Goal: Task Accomplishment & Management: Manage account settings

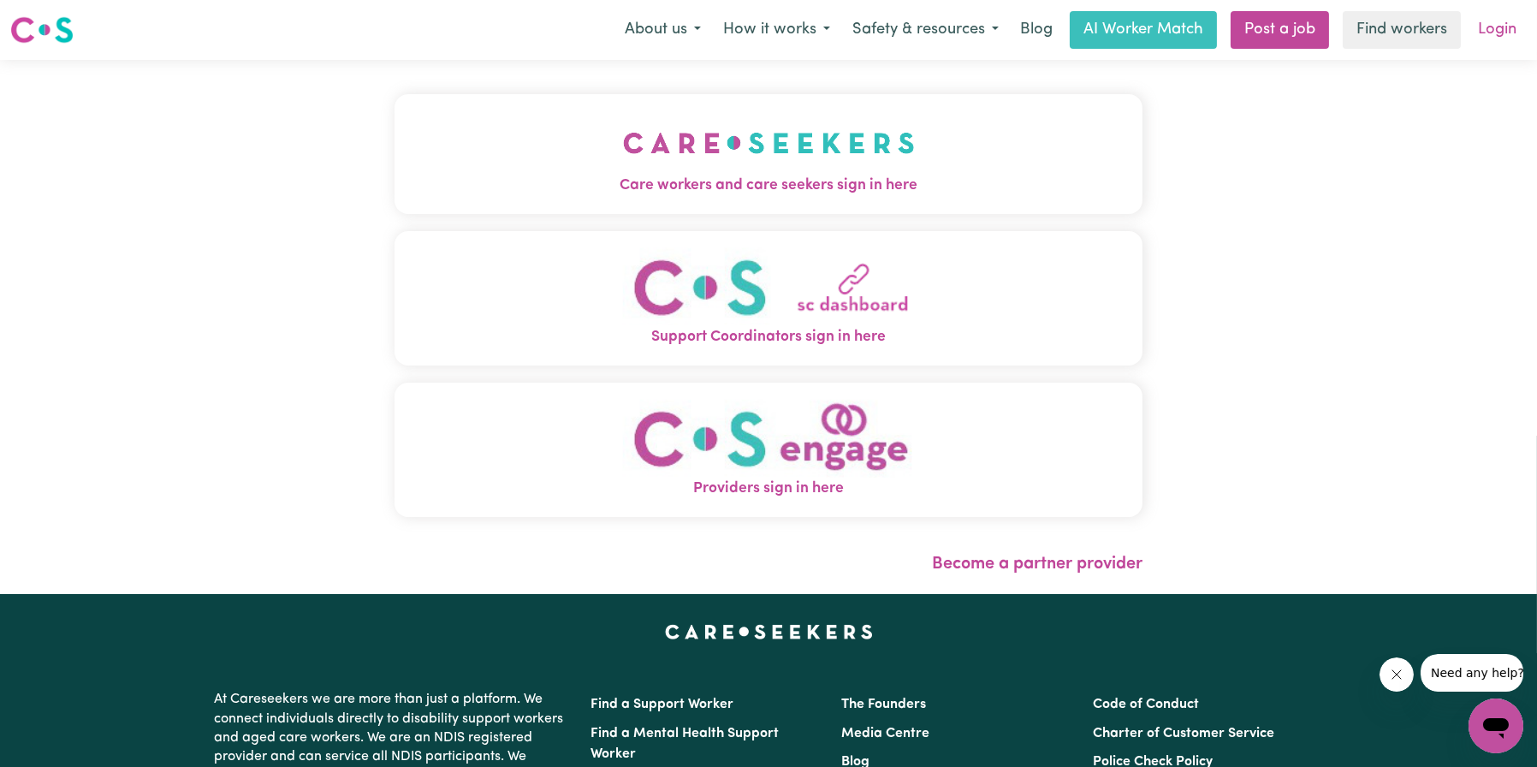
click at [1478, 33] on link "Login" at bounding box center [1497, 30] width 59 height 38
click at [923, 316] on button "Support Coordinators sign in here" at bounding box center [769, 298] width 748 height 134
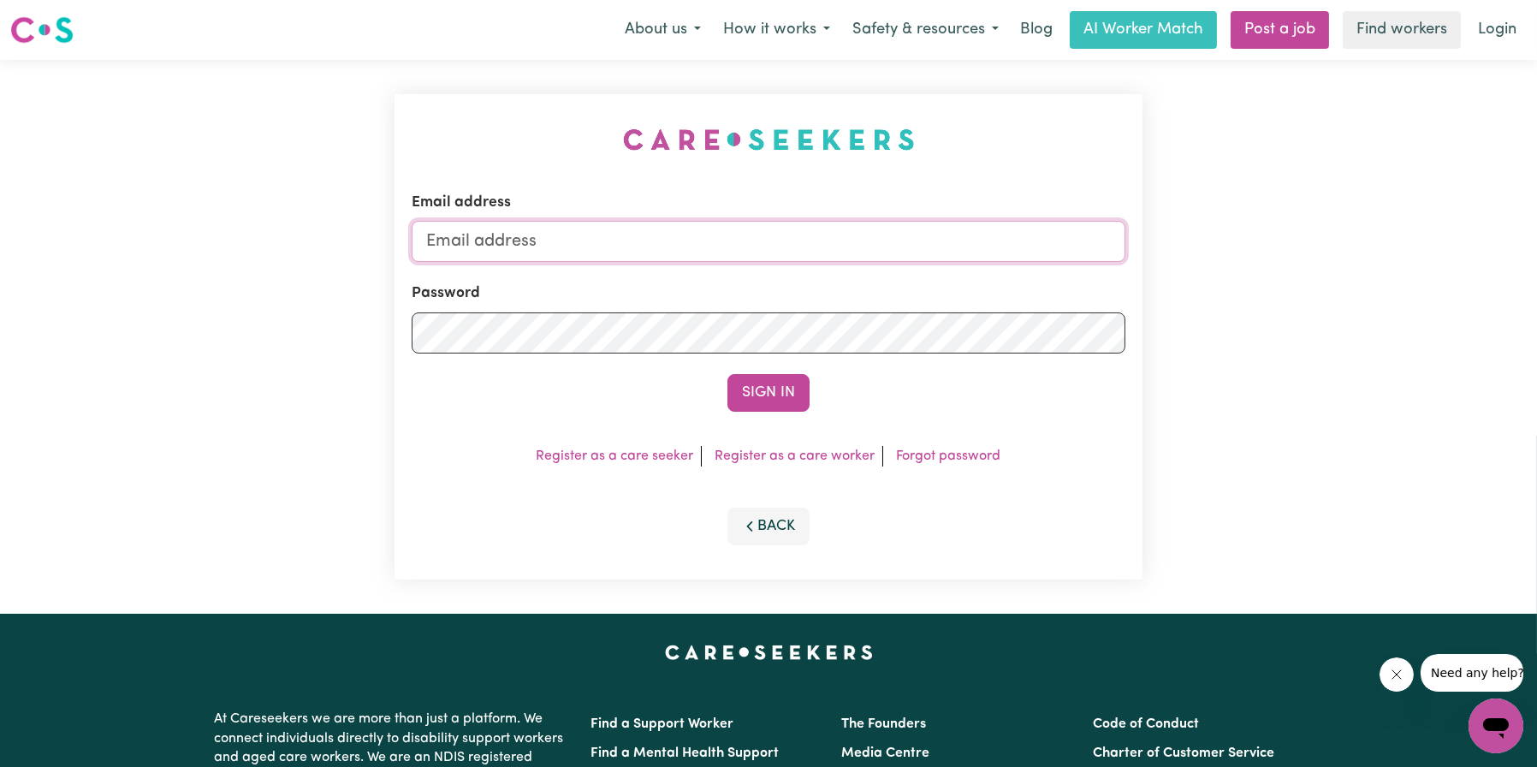
click at [598, 227] on input "Email address" at bounding box center [769, 241] width 714 height 41
type input "[PERSON_NAME][EMAIL_ADDRESS][DOMAIN_NAME]"
click at [728, 374] on button "Sign In" at bounding box center [769, 393] width 82 height 38
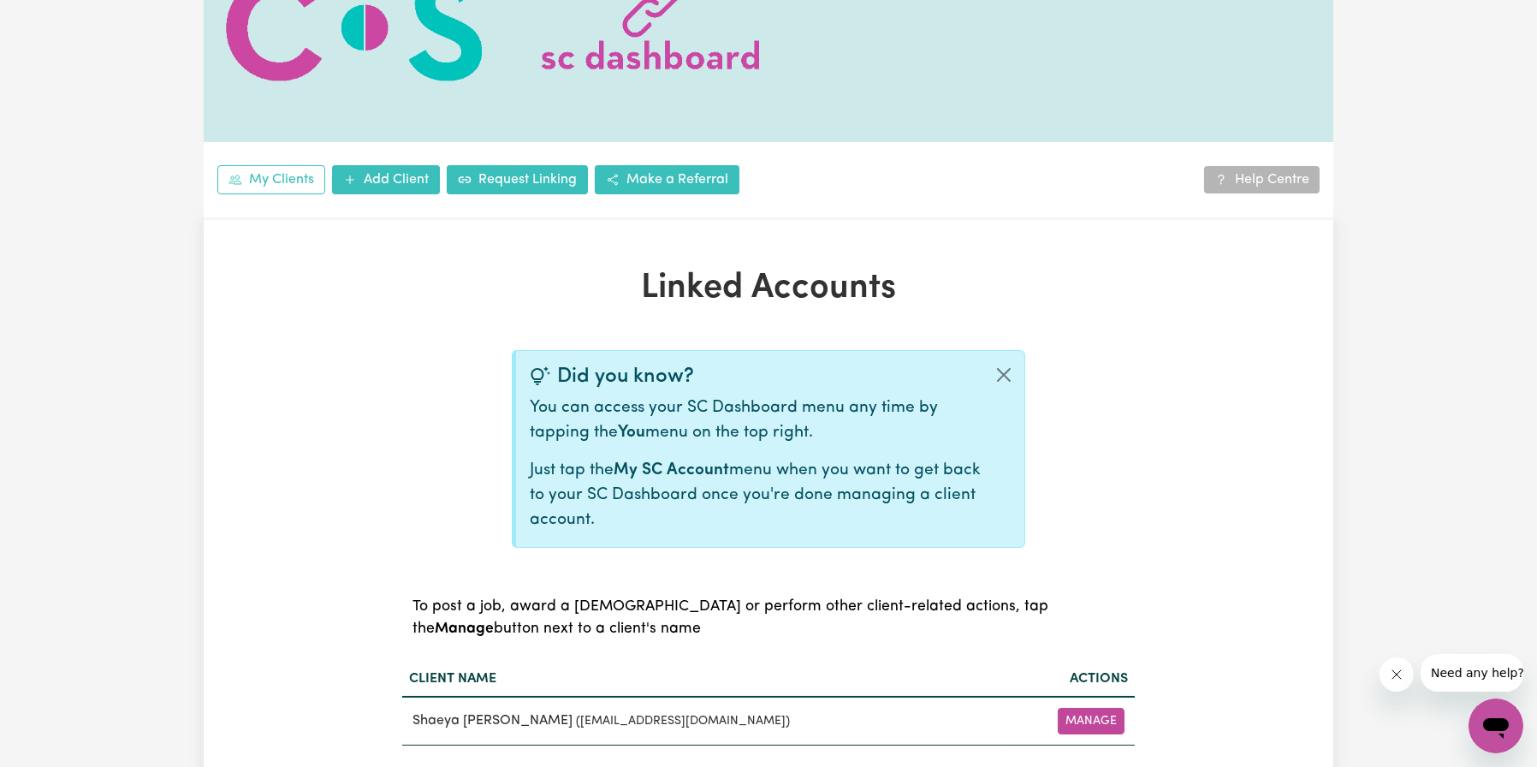
scroll to position [342, 0]
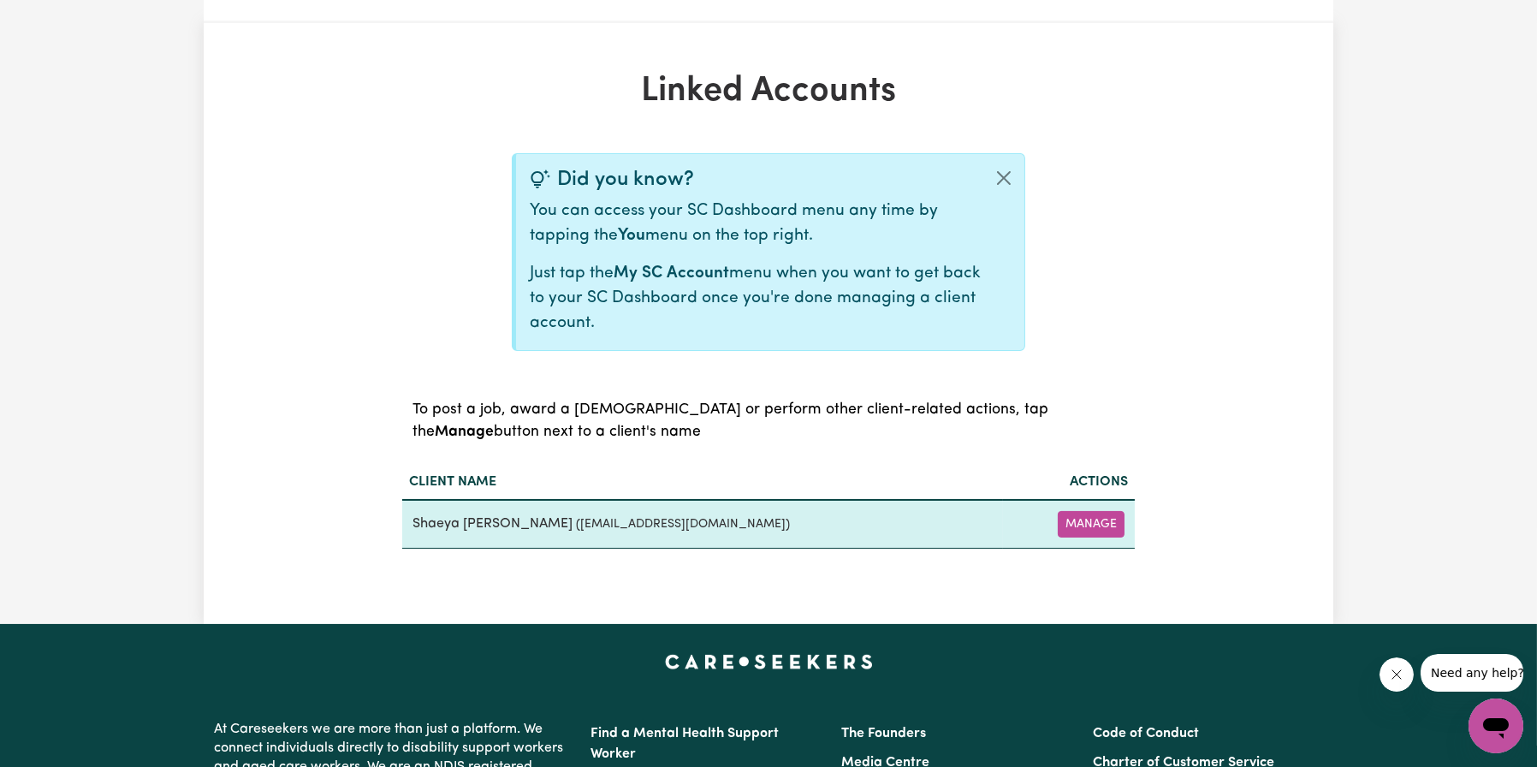
click at [863, 529] on td "[PERSON_NAME] ( [EMAIL_ADDRESS][DOMAIN_NAME] )" at bounding box center [702, 524] width 601 height 49
click at [1106, 535] on button "Manage" at bounding box center [1091, 524] width 67 height 27
